Goal: Check status: Check status

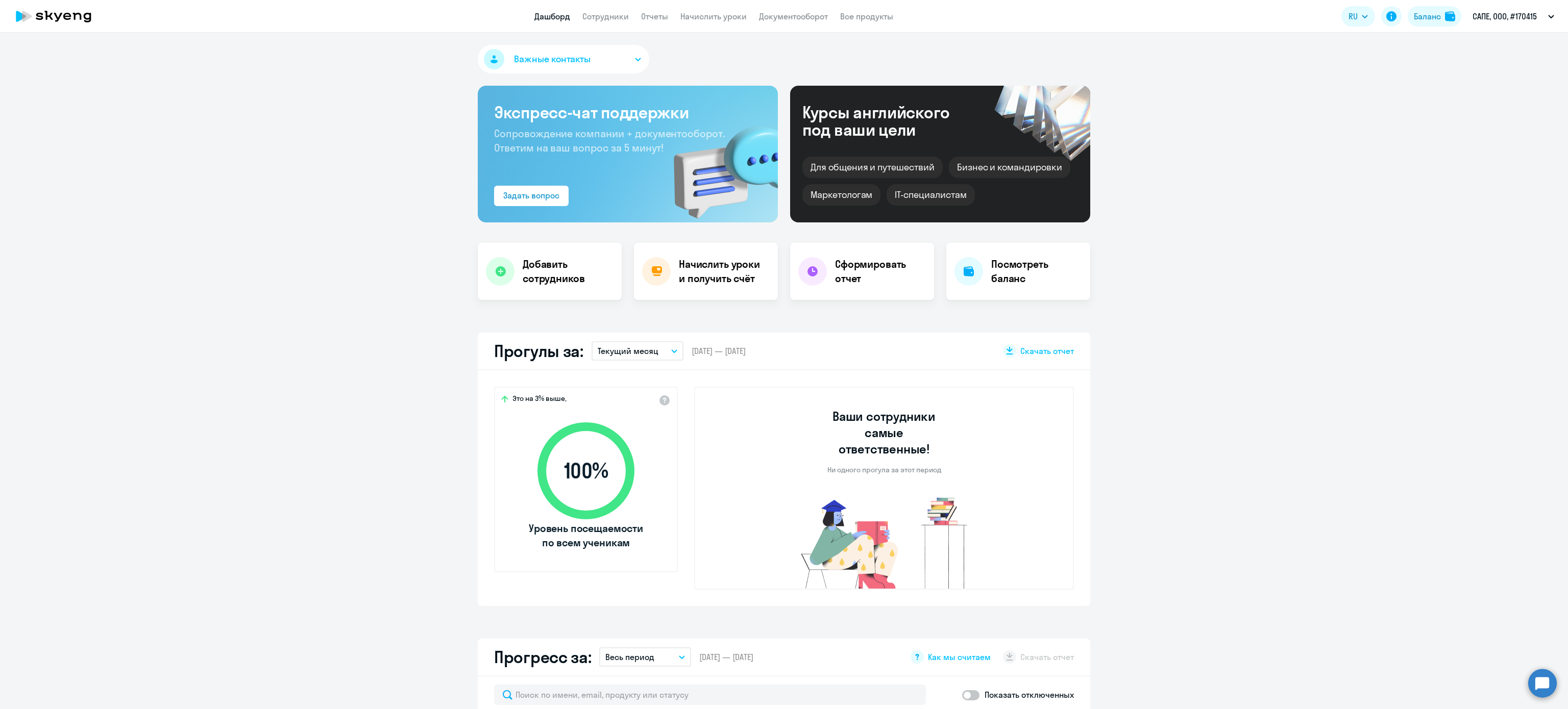
click at [1443, 33] on app-header "Дашборд Сотрудники Отчеты Начислить уроки Документооборот Все продукты Дашборд …" at bounding box center [784, 16] width 1568 height 33
click at [1439, 28] on app-header-actions "RU Баланс САПЕ, ООО, #170415" at bounding box center [1450, 16] width 218 height 25
click at [1435, 23] on button "Баланс" at bounding box center [1434, 16] width 53 height 20
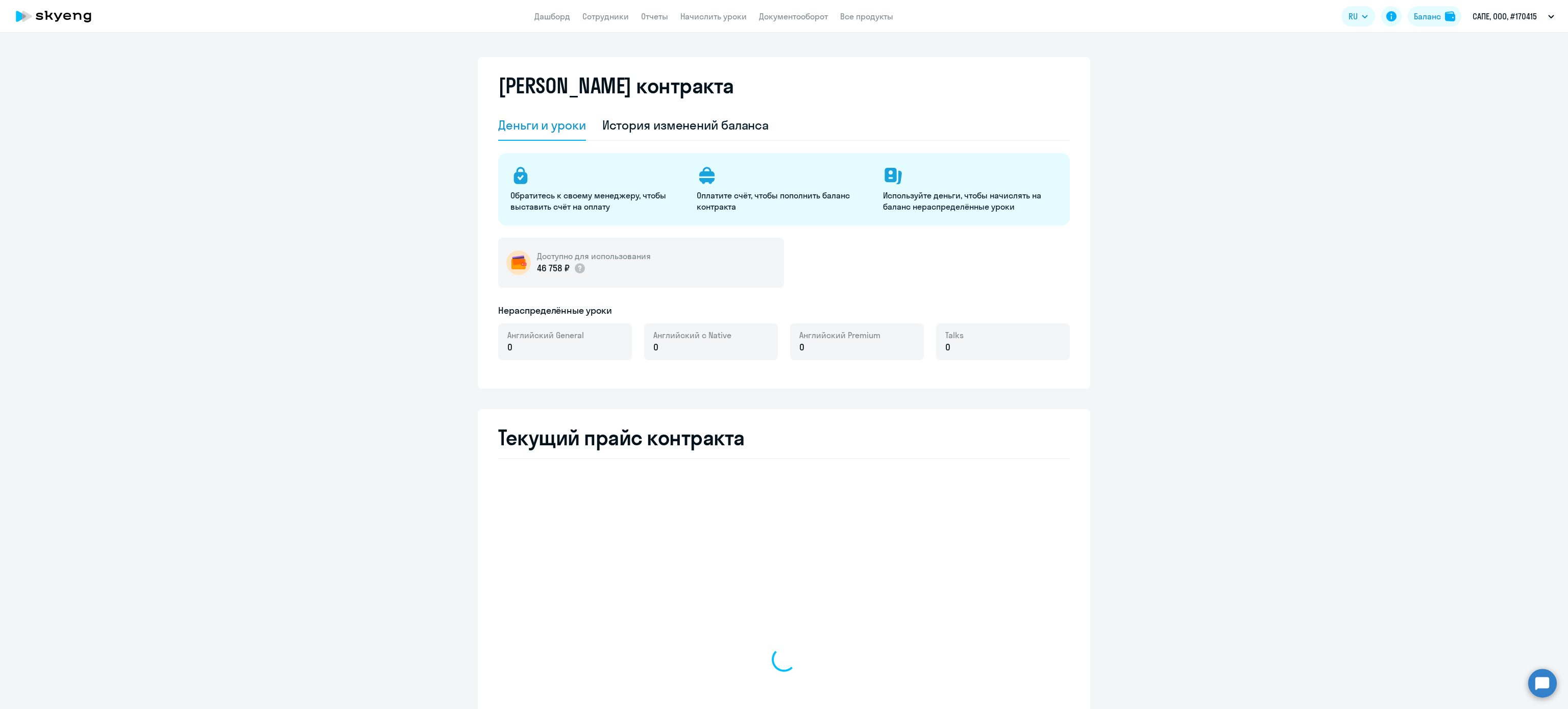
select select "english_adult_not_native_speaker"
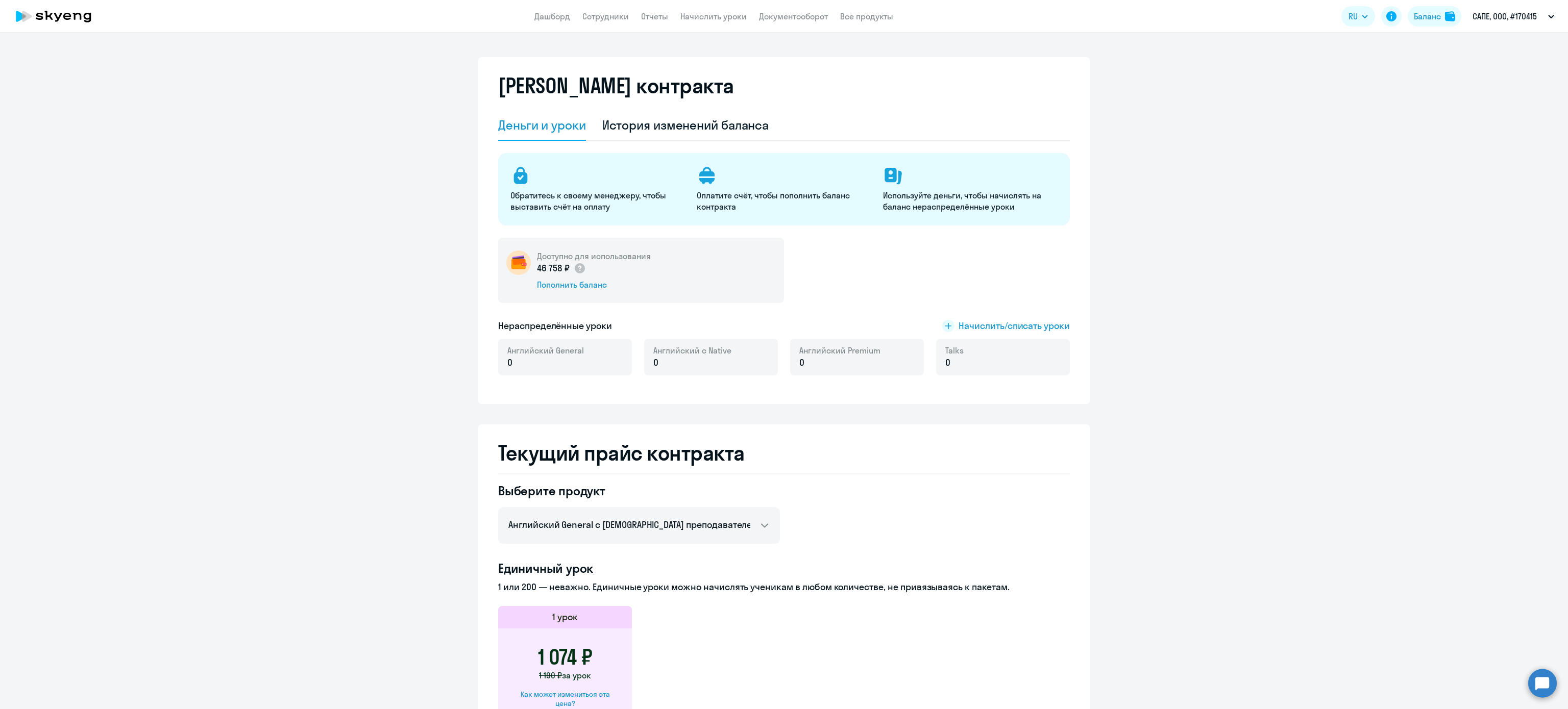
click at [736, 141] on div "Деньги и уроки История изменений баланса Обратитесь к своему менеджеру, чтобы в…" at bounding box center [784, 248] width 571 height 278
click at [731, 127] on div "История изменений баланса" at bounding box center [686, 125] width 167 height 16
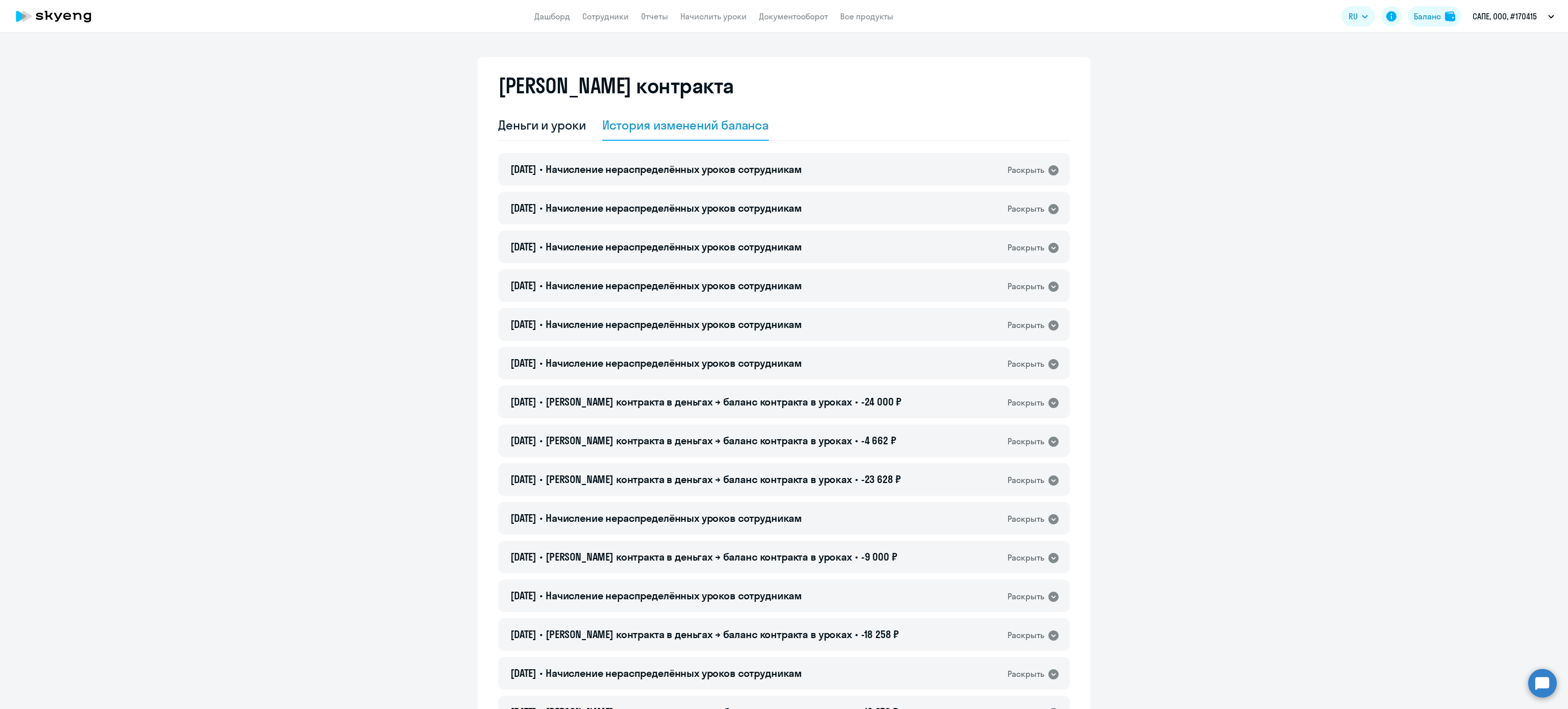
click at [1454, 6] on ds-button "Баланс" at bounding box center [1434, 16] width 53 height 20
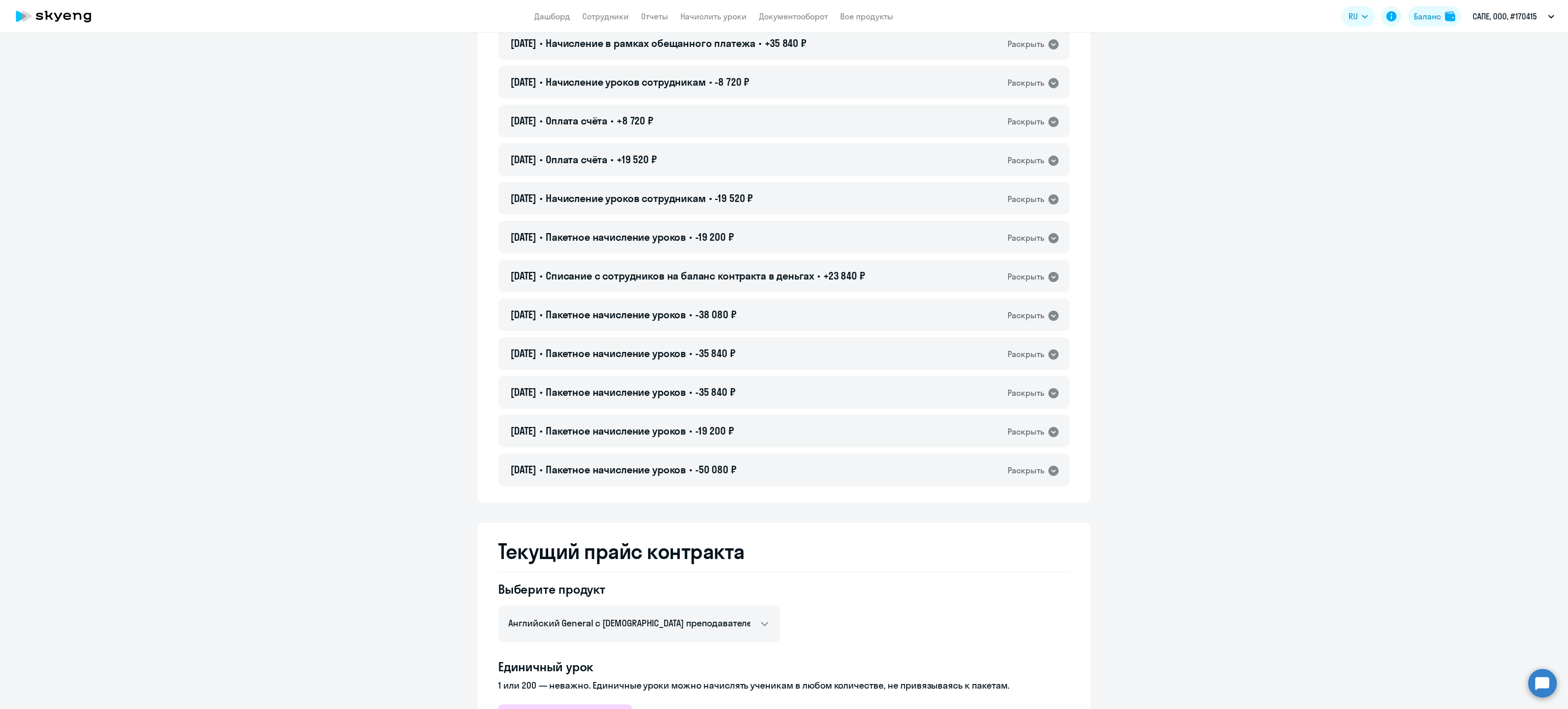
scroll to position [6968, 0]
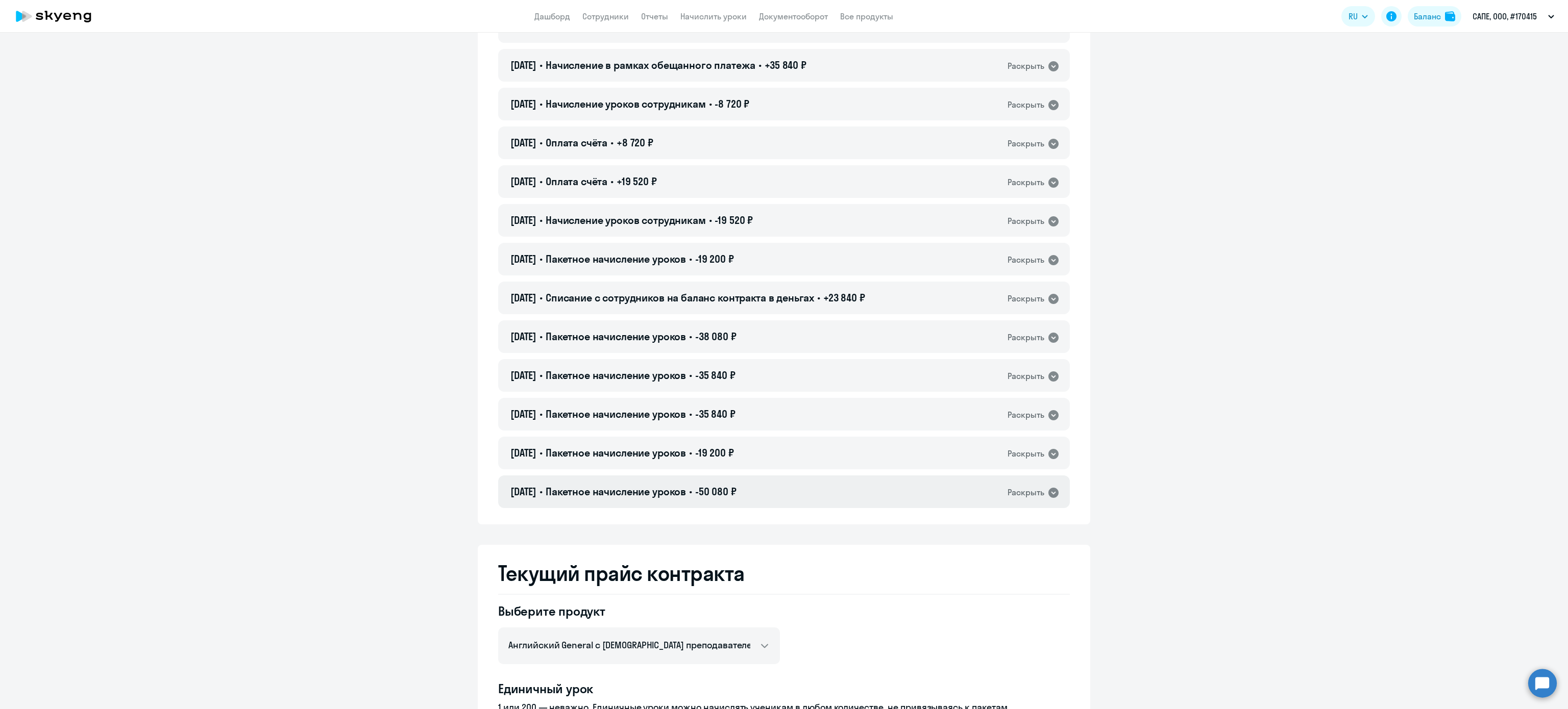
click at [784, 495] on div "[DATE] • Пакетное начисление уроков • -50 080 ₽ Раскрыть" at bounding box center [784, 492] width 571 height 33
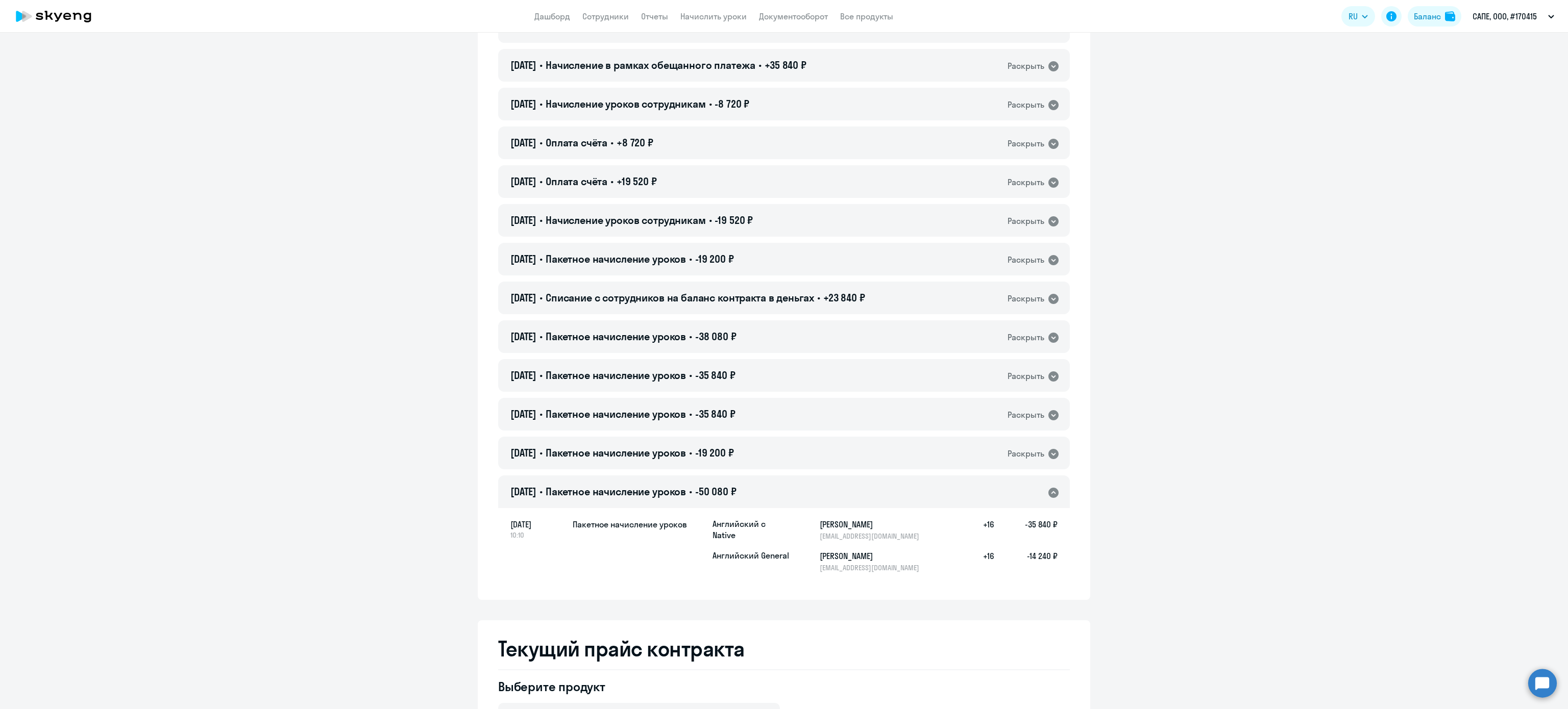
click at [784, 495] on div "[DATE] • Пакетное начисление уроков • -50 080 ₽ Раскрыть" at bounding box center [784, 492] width 571 height 33
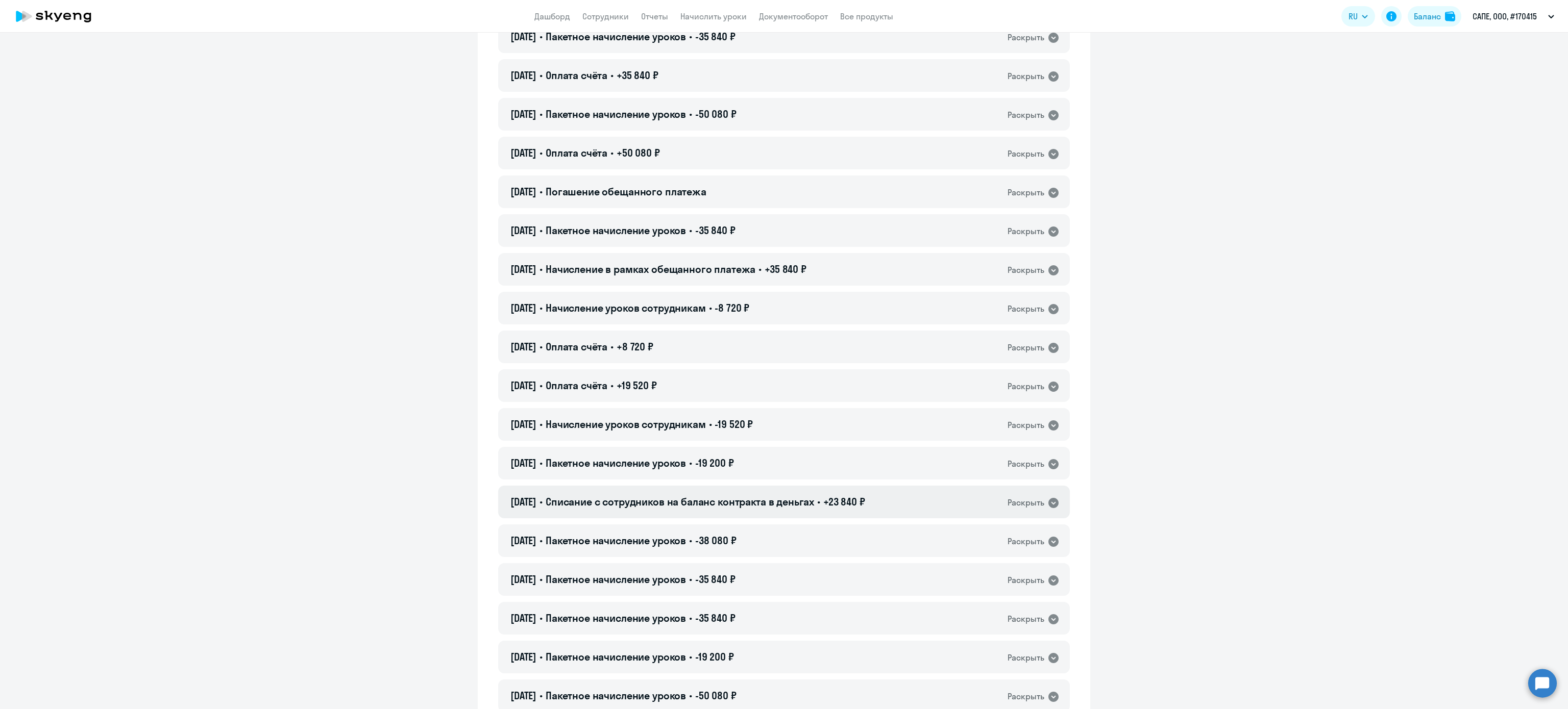
scroll to position [6662, 0]
